Goal: Transaction & Acquisition: Obtain resource

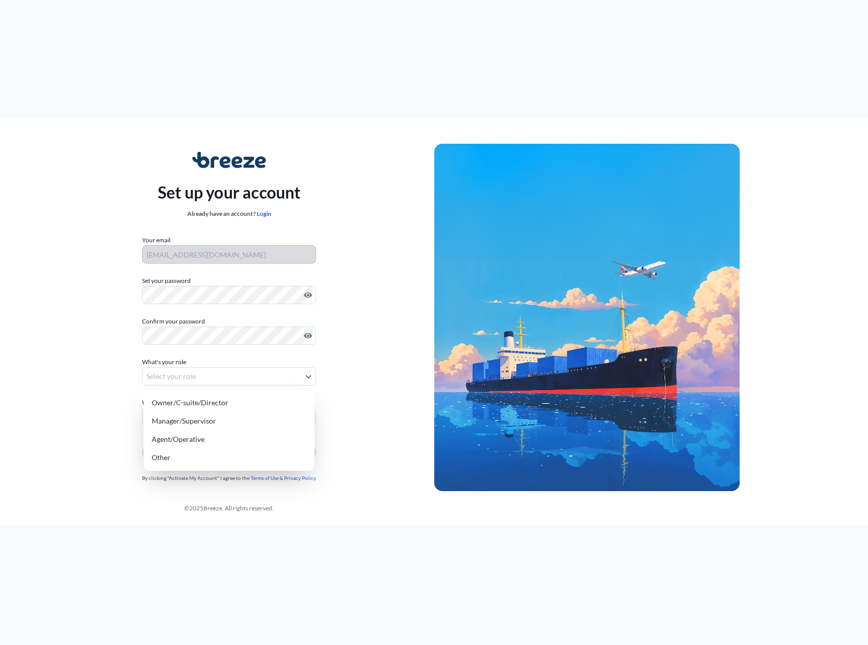
click at [252, 377] on body "Set up your account Already have an account? Login Your email chase@shipsims.co…" at bounding box center [434, 360] width 868 height 721
click at [193, 439] on div "Agent/Operative" at bounding box center [229, 439] width 163 height 18
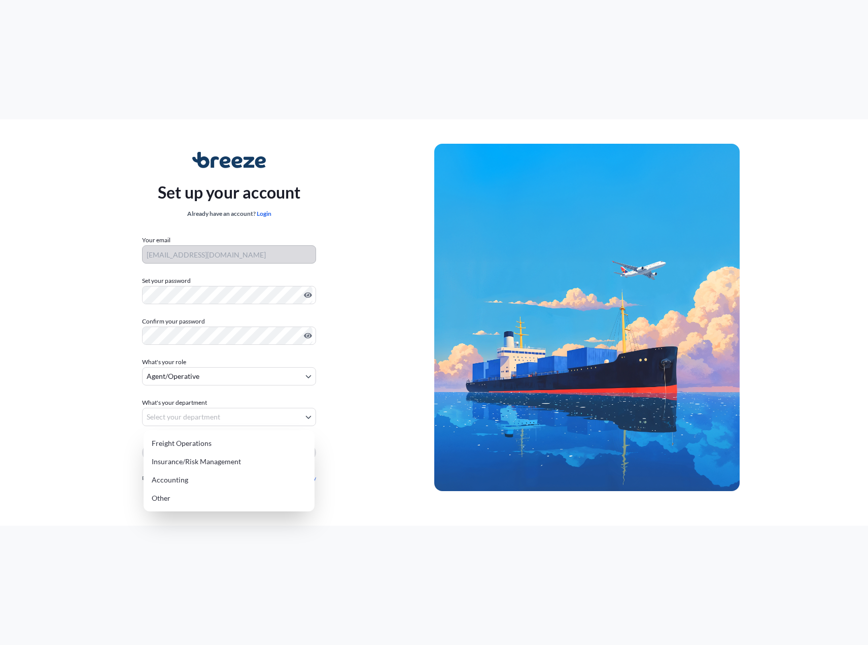
click at [193, 421] on body "Set up your account Already have an account? Login Your email chase@shipsims.co…" at bounding box center [434, 360] width 868 height 721
click at [163, 498] on div "Other" at bounding box center [229, 498] width 163 height 18
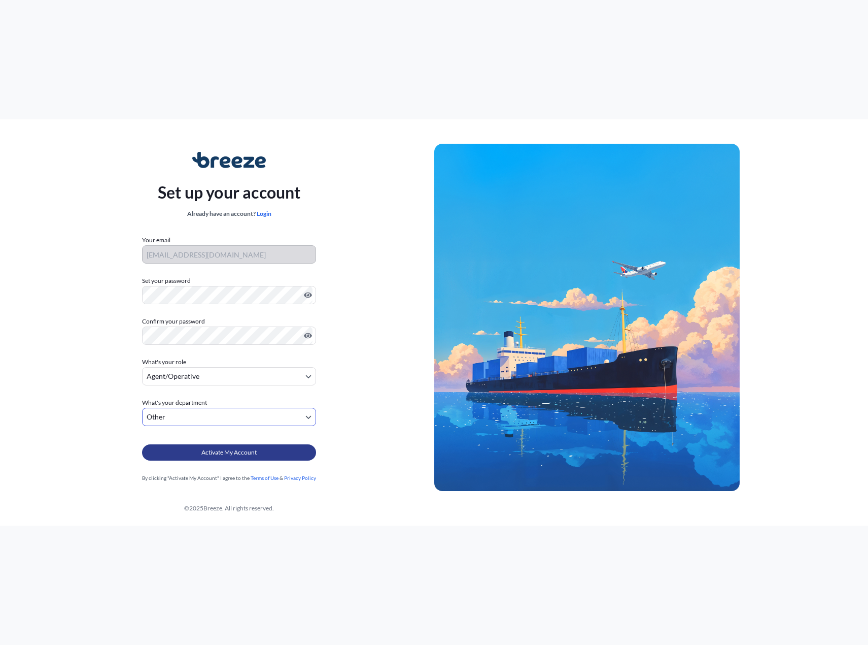
click at [235, 452] on span "Activate My Account" at bounding box center [229, 452] width 55 height 10
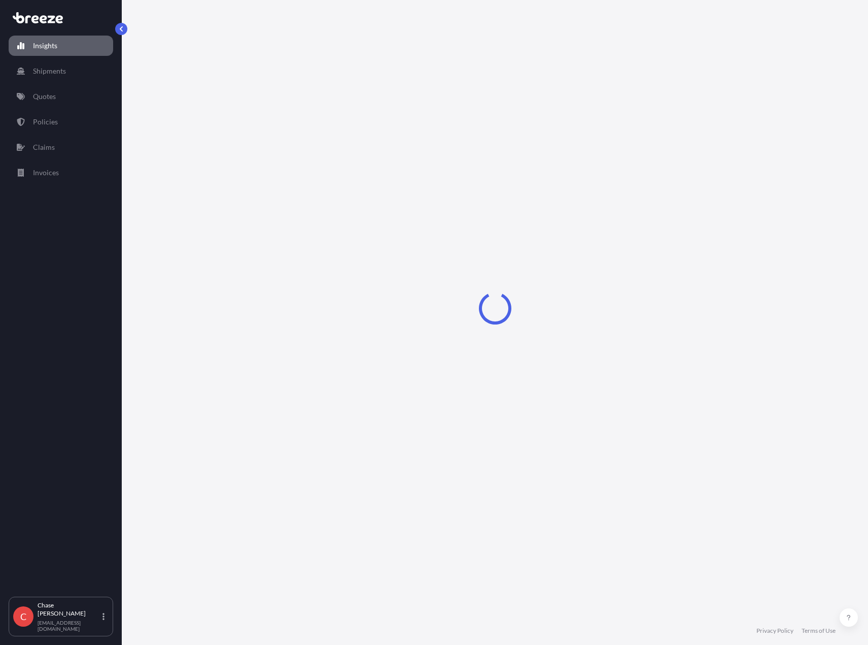
select select "2025"
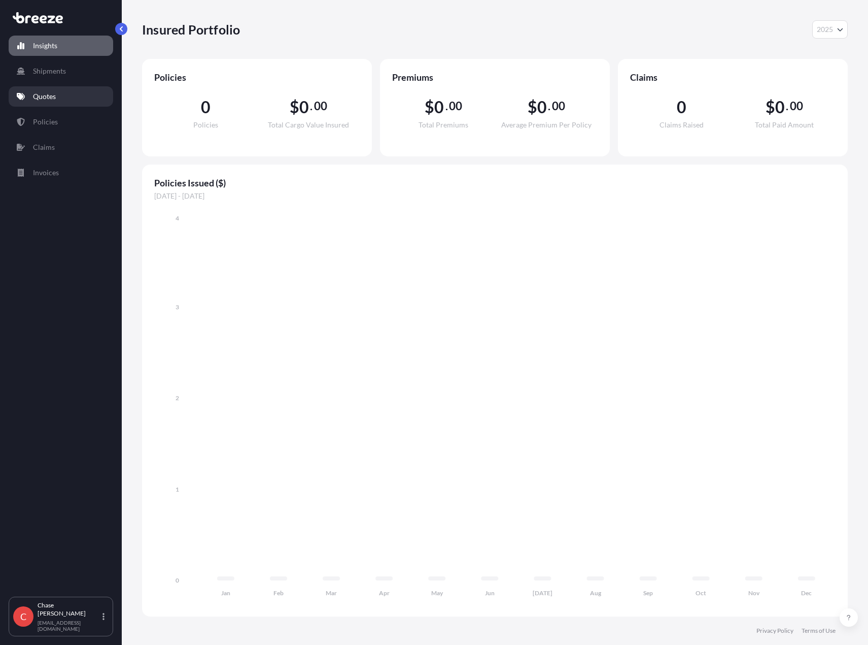
click at [52, 96] on p "Quotes" at bounding box center [44, 96] width 23 height 10
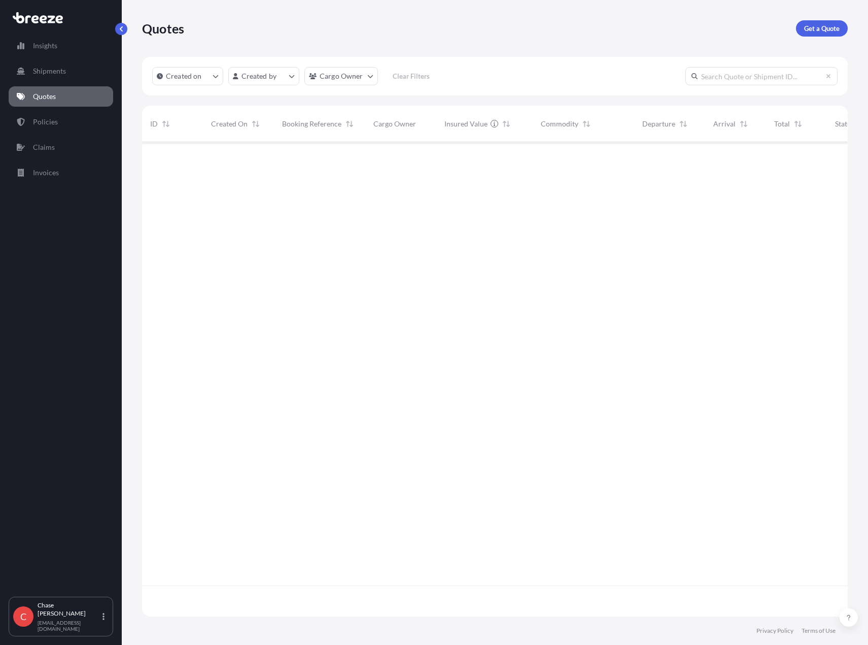
scroll to position [503, 698]
click at [821, 27] on p "Get a Quote" at bounding box center [822, 28] width 36 height 10
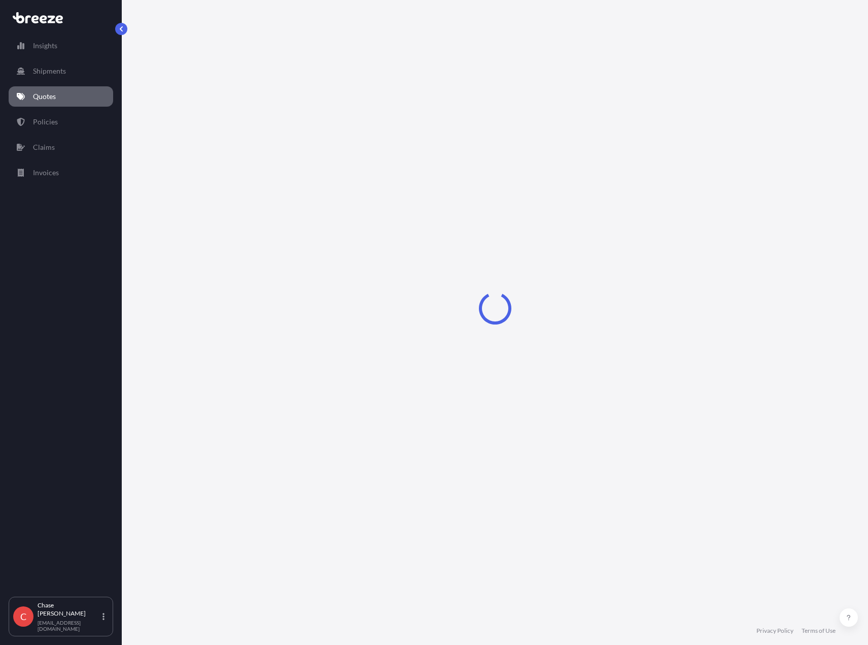
select select "Road"
select select "1"
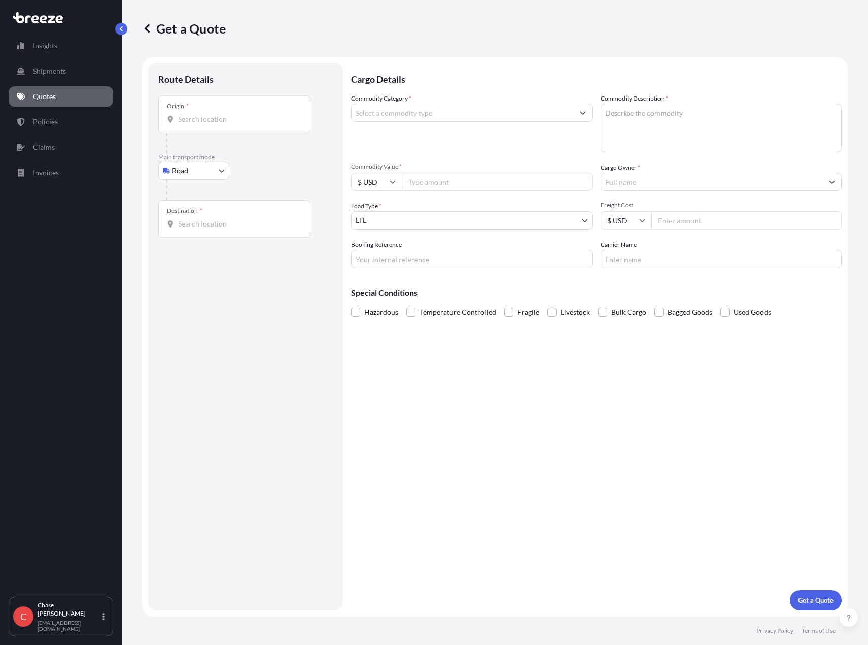
click at [389, 119] on input "Commodity Category *" at bounding box center [463, 113] width 222 height 18
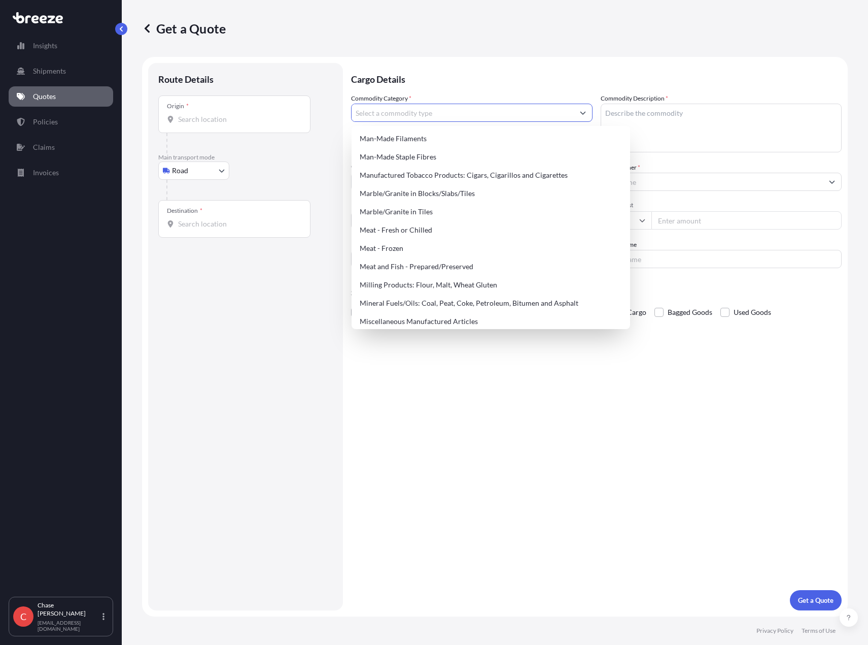
scroll to position [1287, 0]
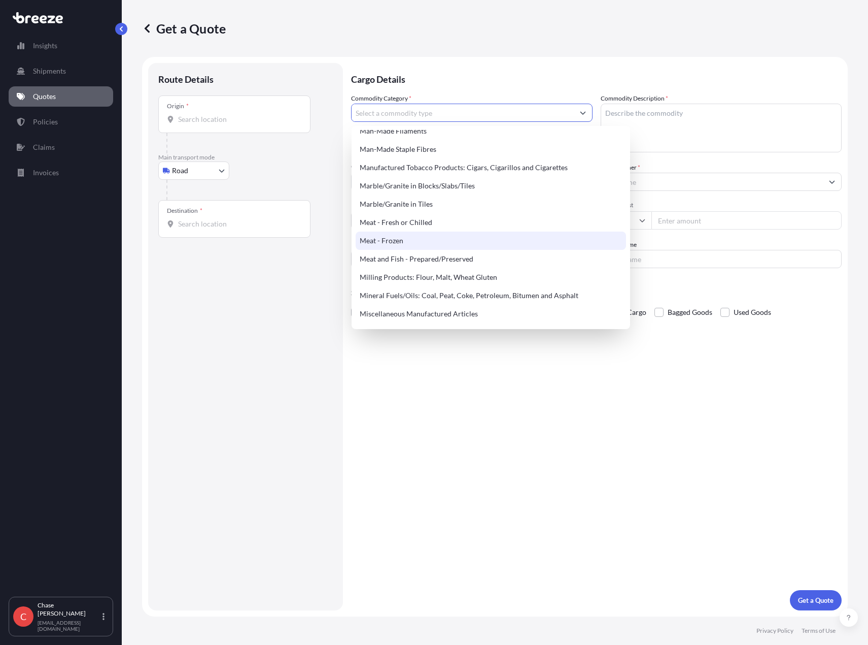
click at [464, 240] on div "Meat - Frozen" at bounding box center [491, 240] width 271 height 18
type input "Meat - Frozen"
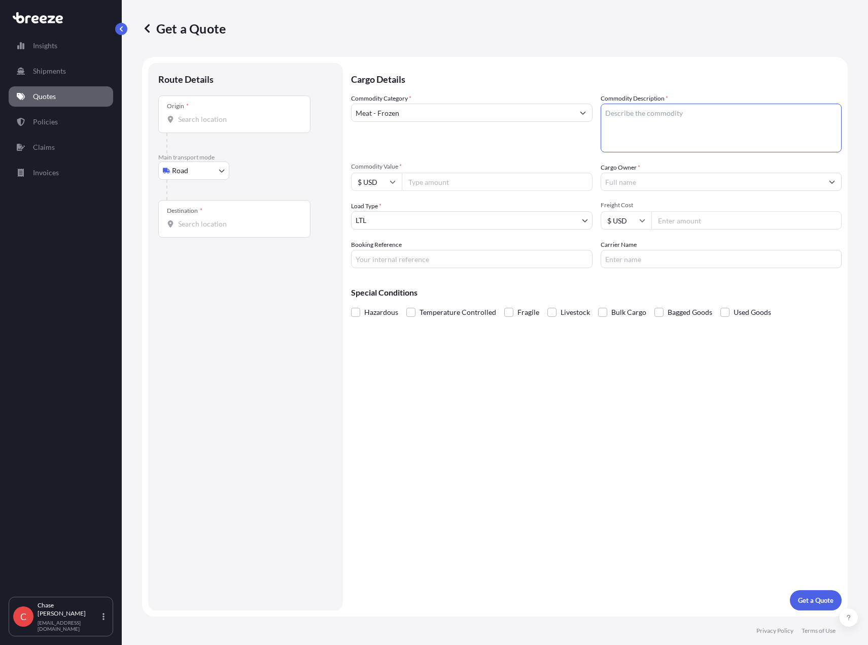
click at [650, 114] on textarea "Commodity Description *" at bounding box center [722, 128] width 242 height 49
type textarea "Frozen Beef"
click at [482, 181] on input "Commodity Value *" at bounding box center [497, 182] width 191 height 18
type input "360000"
click at [640, 182] on input "Cargo Owner *" at bounding box center [712, 182] width 222 height 18
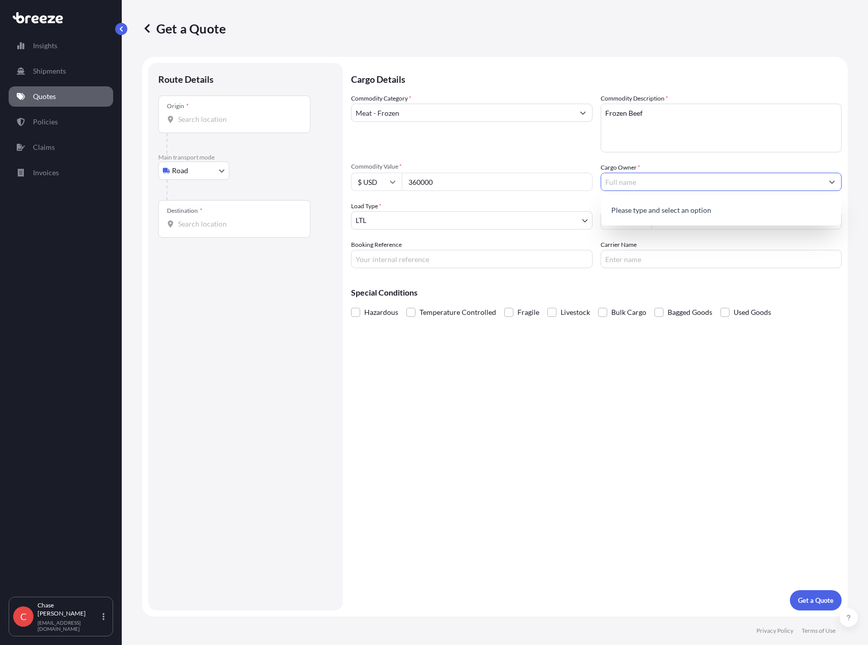
click at [640, 182] on input "Cargo Owner *" at bounding box center [712, 182] width 222 height 18
click at [645, 183] on input "Cargo Owner *" at bounding box center [712, 182] width 222 height 18
click at [584, 154] on div "Commodity Category * Meat - Frozen Commodity Description * Frozen Beef Commodit…" at bounding box center [596, 180] width 491 height 175
click at [653, 182] on input "Cargo Owner *" at bounding box center [712, 182] width 222 height 18
type input "S"
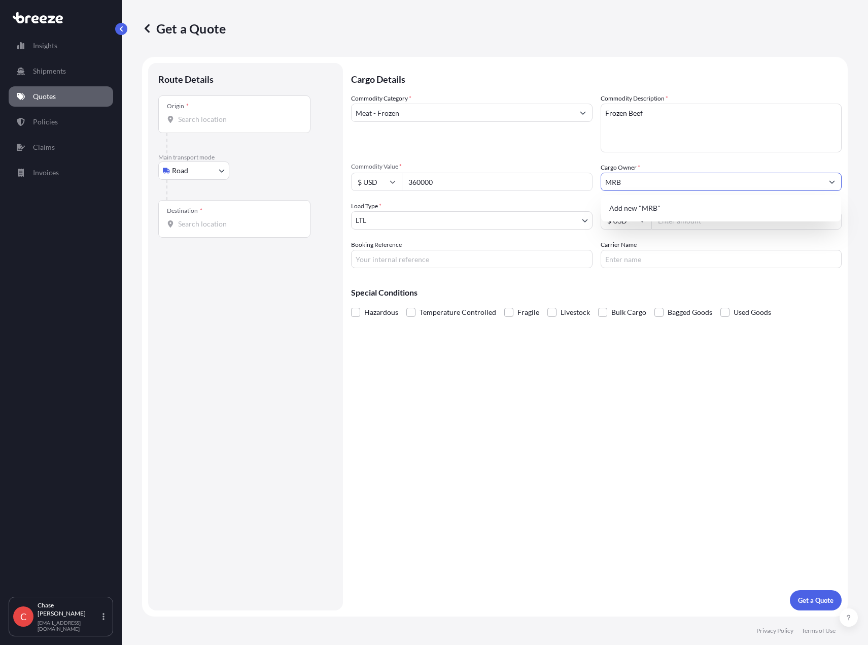
type input "MRB"
click at [536, 217] on body "0 options available. 1 option available. 0 options available. 1 option availabl…" at bounding box center [434, 360] width 868 height 721
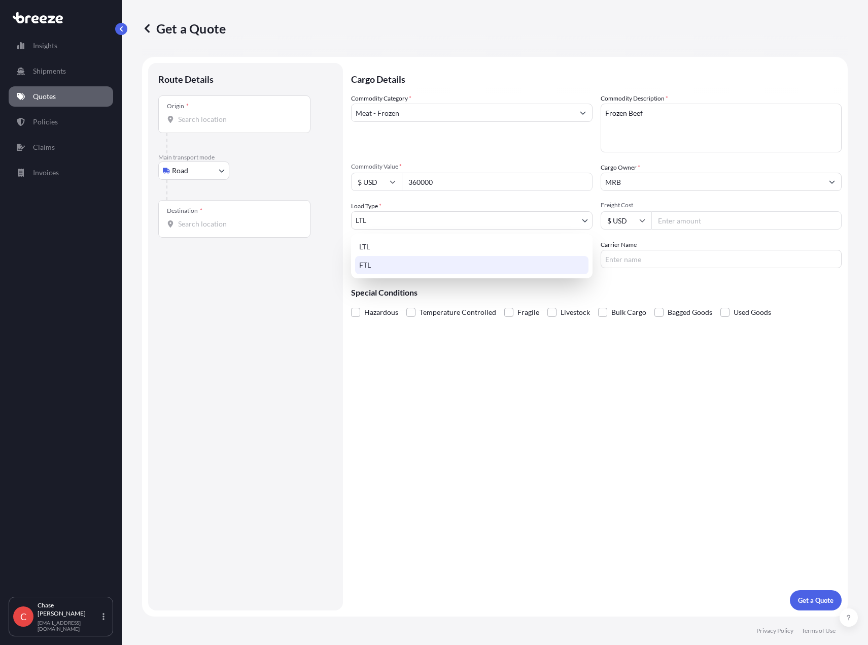
click at [494, 267] on div "FTL" at bounding box center [471, 265] width 233 height 18
select select "2"
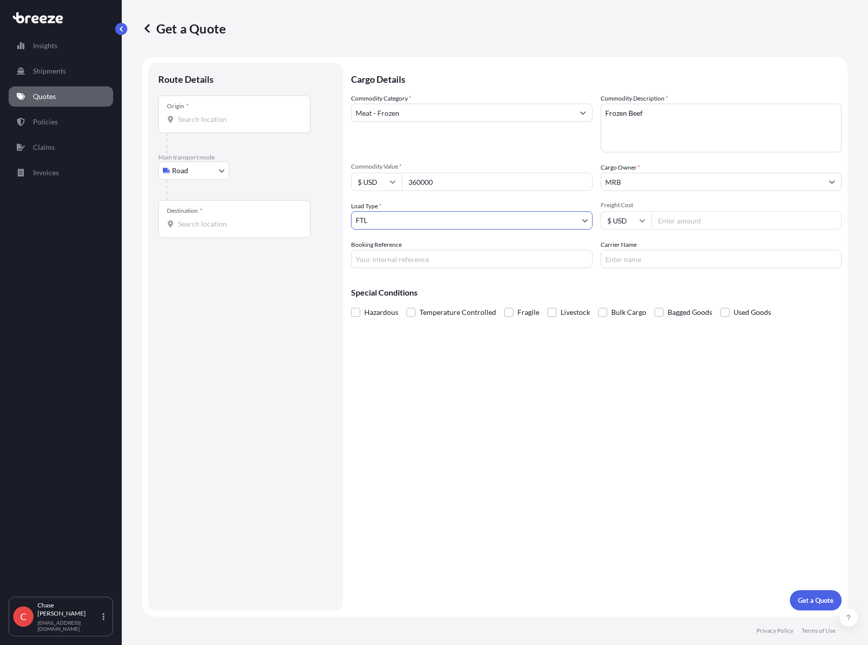
click at [460, 311] on span "Temperature Controlled" at bounding box center [458, 312] width 77 height 15
click at [407, 305] on input "Temperature Controlled" at bounding box center [407, 305] width 0 height 0
click at [641, 178] on input "MRB" at bounding box center [712, 182] width 222 height 18
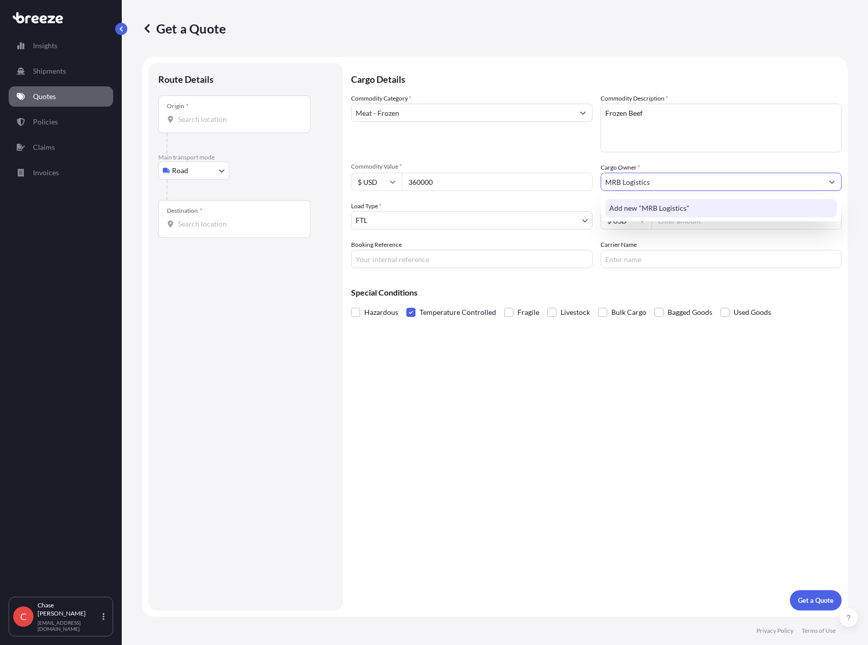
type input "MRB Logistics"
click at [683, 398] on div "Cargo Details Commodity Category * Meat - Frozen Commodity Description * Frozen…" at bounding box center [596, 336] width 491 height 547
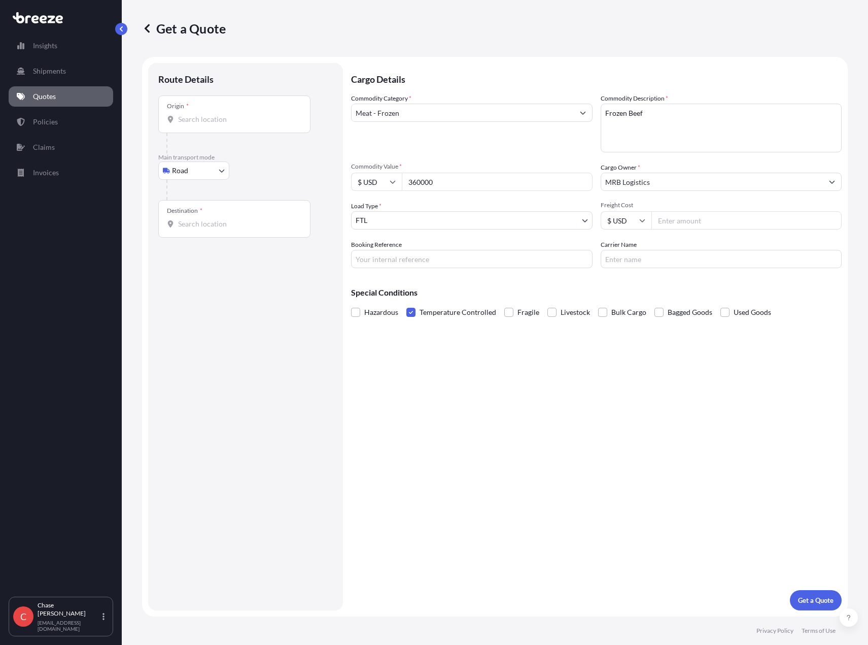
click at [667, 175] on input "MRB Logistics" at bounding box center [712, 182] width 222 height 18
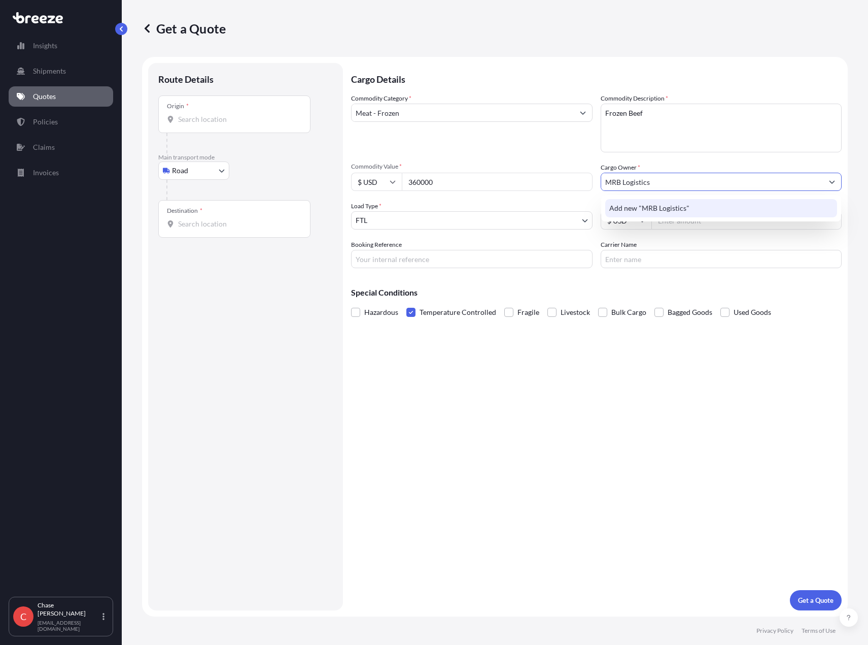
click at [643, 208] on span "Add new "MRB Logistics"" at bounding box center [650, 208] width 80 height 10
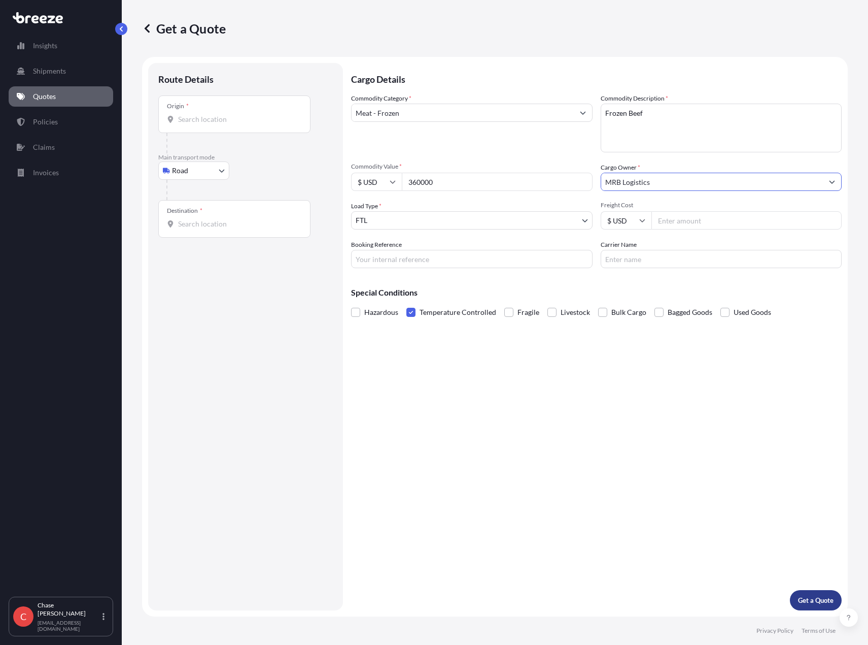
click at [813, 594] on button "Get a Quote" at bounding box center [816, 600] width 52 height 20
click at [207, 120] on input "Origin * Please select an origin" at bounding box center [238, 119] width 120 height 10
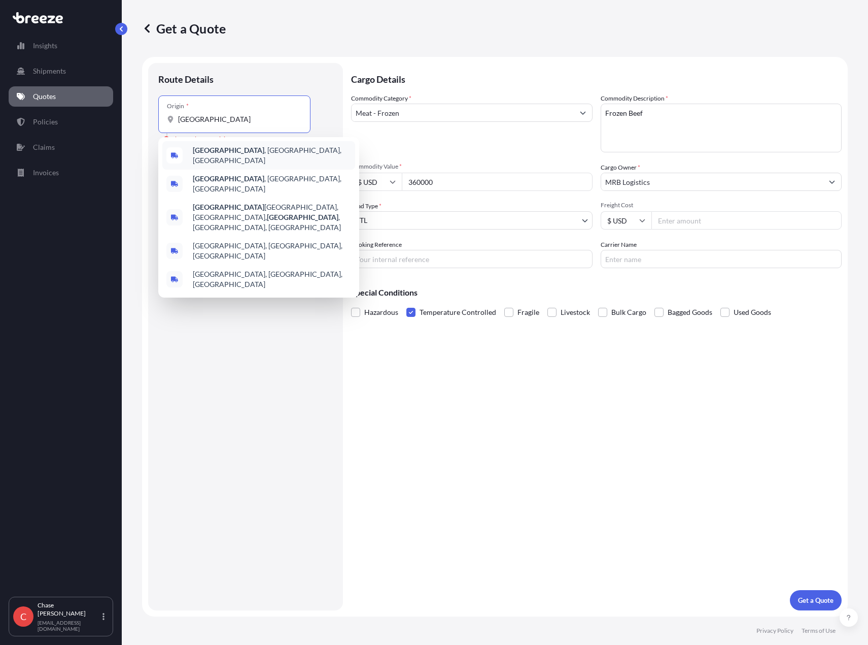
click at [215, 151] on b "[GEOGRAPHIC_DATA]" at bounding box center [229, 150] width 72 height 9
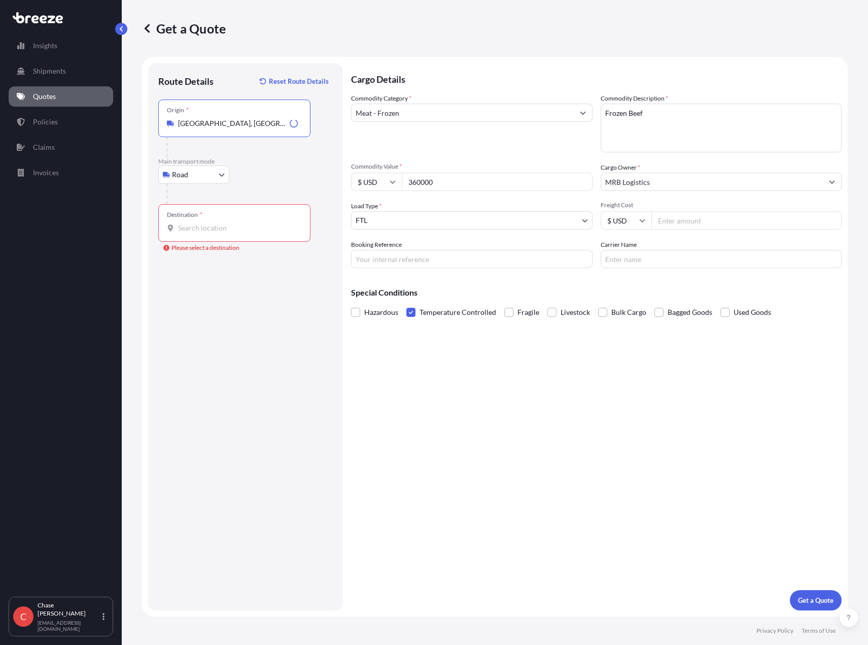
type input "[GEOGRAPHIC_DATA], [GEOGRAPHIC_DATA], [GEOGRAPHIC_DATA]"
click at [212, 223] on input "Destination * Please select a destination" at bounding box center [238, 228] width 120 height 10
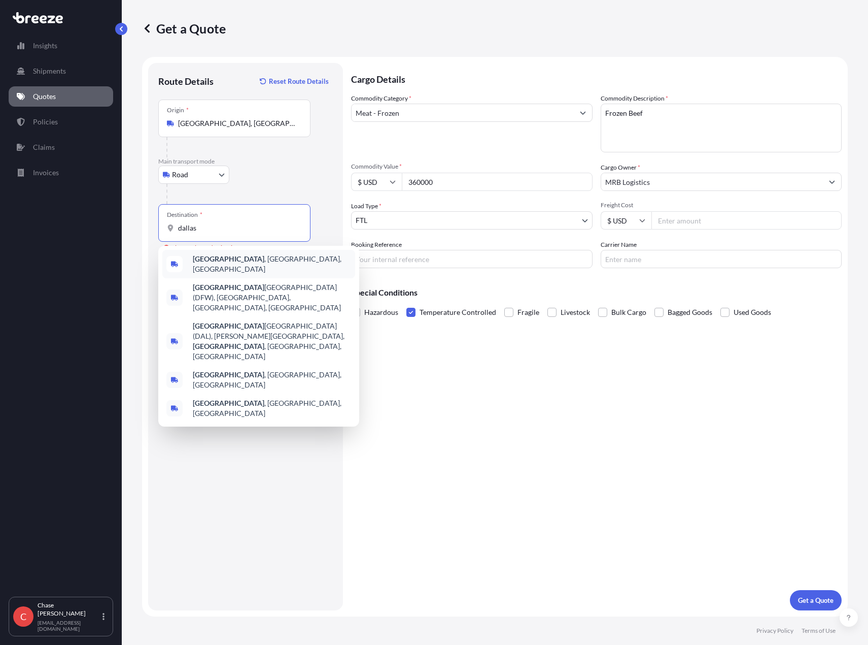
click at [217, 261] on span "[GEOGRAPHIC_DATA] , [GEOGRAPHIC_DATA], [GEOGRAPHIC_DATA]" at bounding box center [272, 264] width 158 height 20
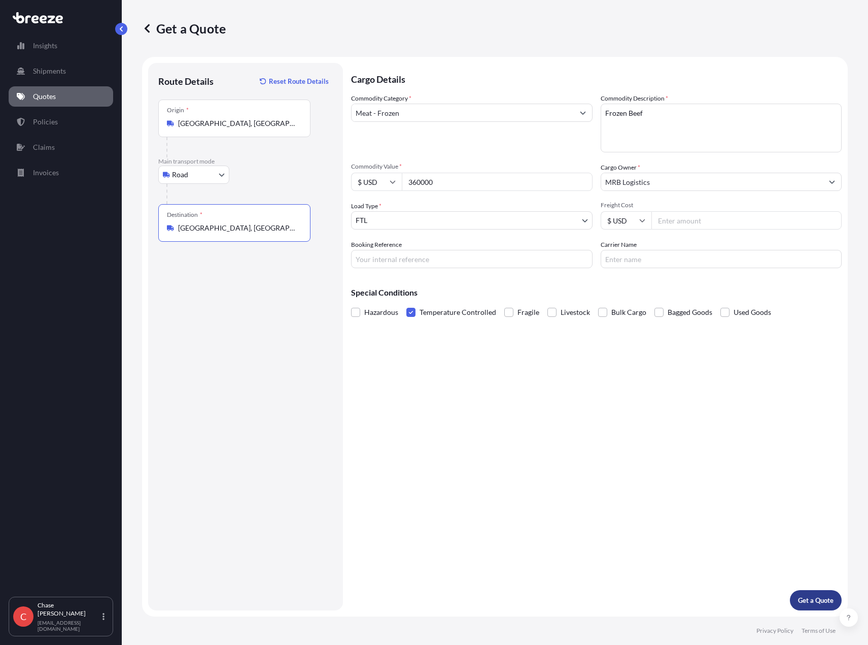
type input "[GEOGRAPHIC_DATA], [GEOGRAPHIC_DATA], [GEOGRAPHIC_DATA]"
click at [814, 603] on p "Get a Quote" at bounding box center [816, 600] width 36 height 10
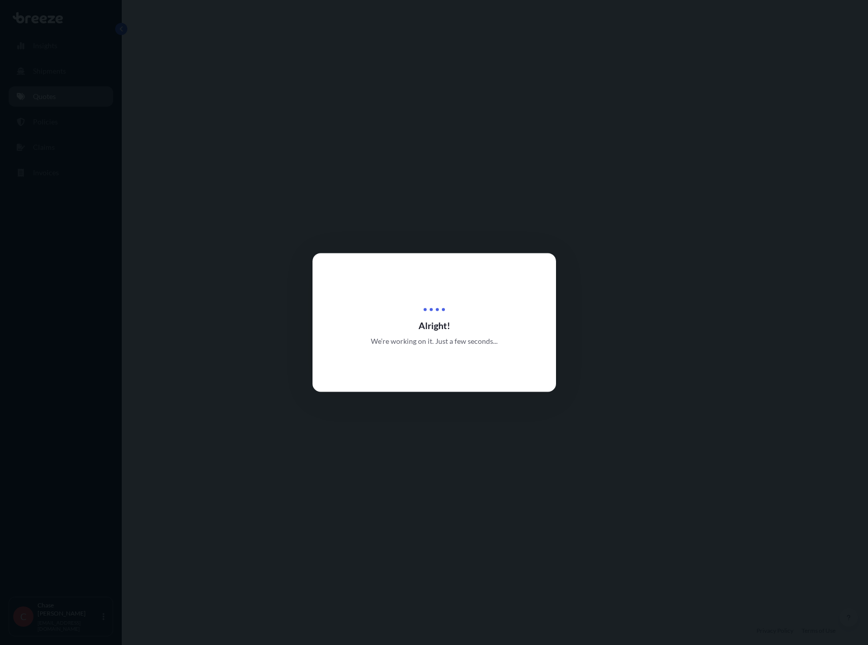
select select "Road"
select select "2"
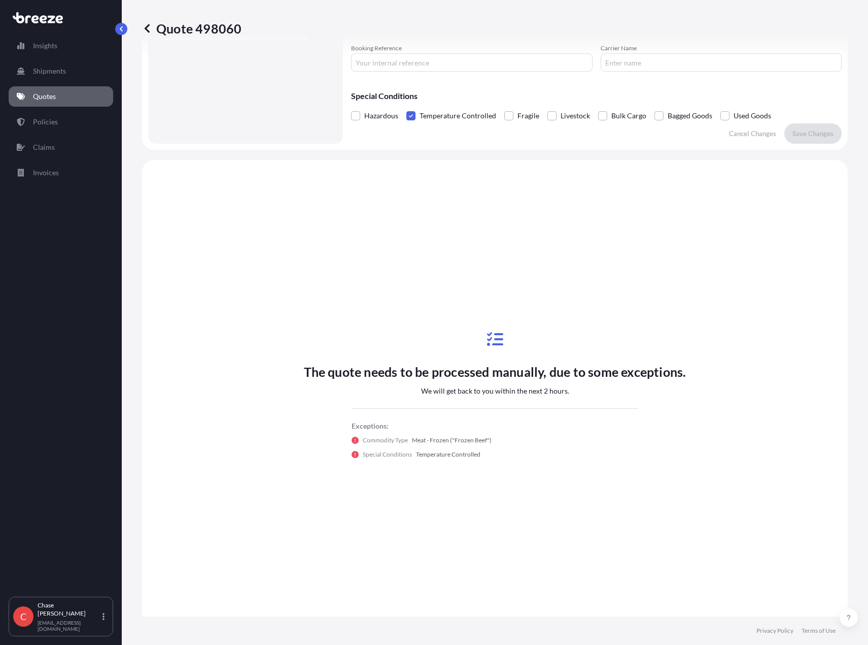
scroll to position [221, 0]
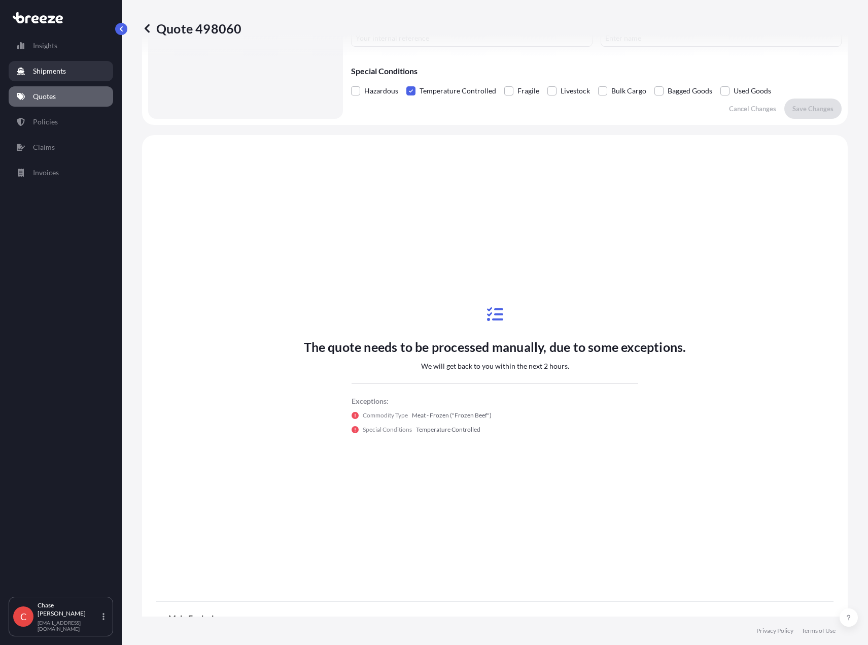
click at [49, 74] on p "Shipments" at bounding box center [49, 71] width 33 height 10
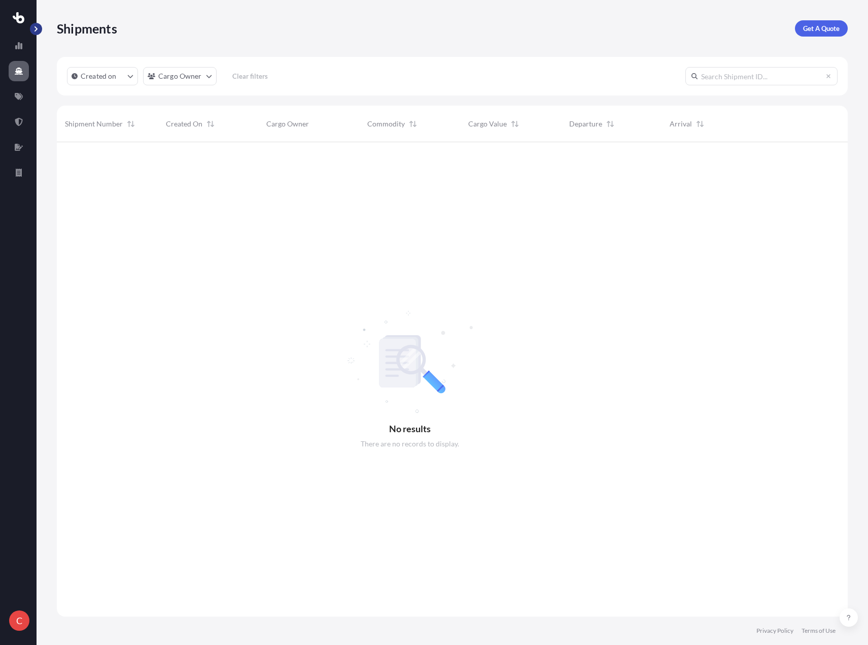
scroll to position [503, 784]
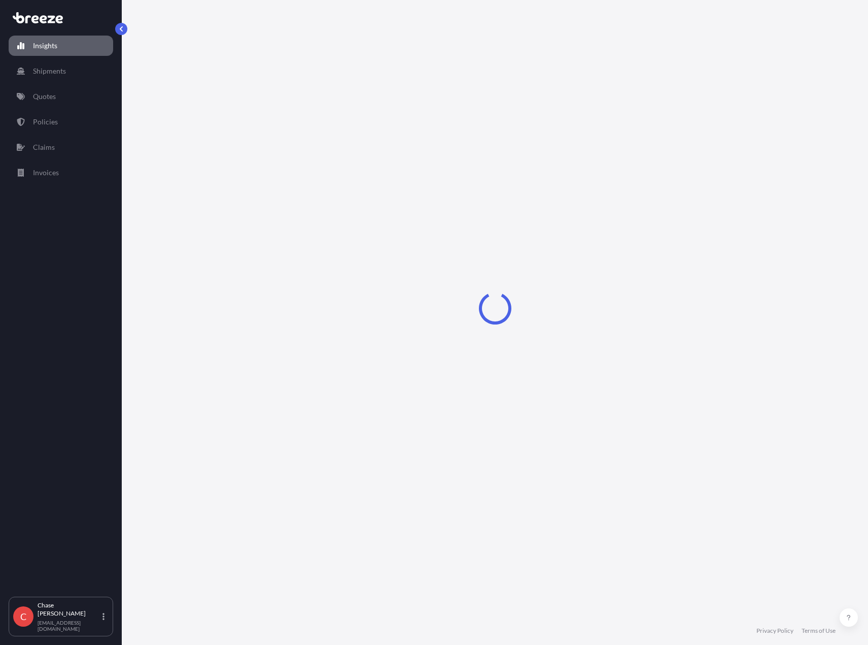
select select "2025"
